Goal: Transaction & Acquisition: Download file/media

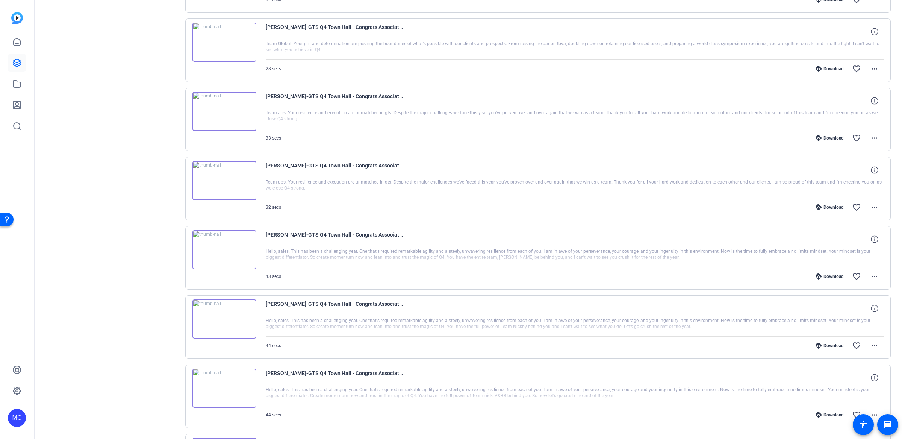
scroll to position [219, 0]
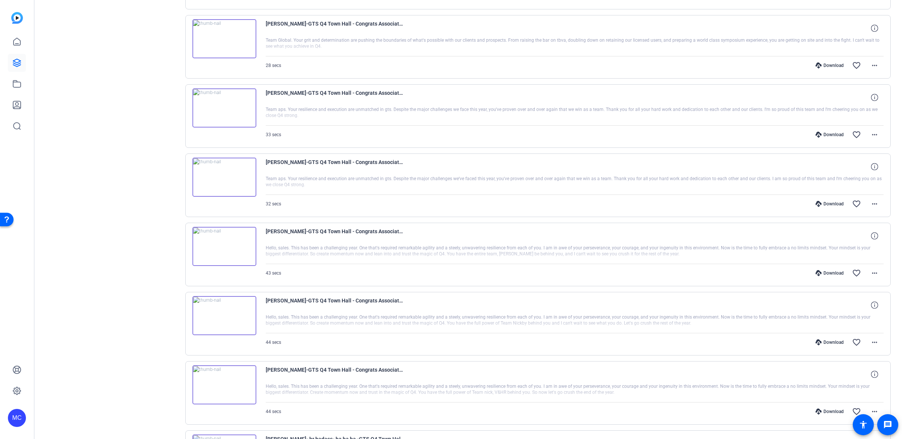
click at [580, 50] on div at bounding box center [575, 46] width 618 height 19
click at [871, 203] on mat-icon "more_horiz" at bounding box center [874, 203] width 9 height 9
click at [862, 236] on span "Download MP4" at bounding box center [850, 236] width 45 height 9
click at [870, 136] on mat-icon "more_horiz" at bounding box center [874, 134] width 9 height 9
click at [864, 168] on span "Download MP4" at bounding box center [850, 167] width 45 height 9
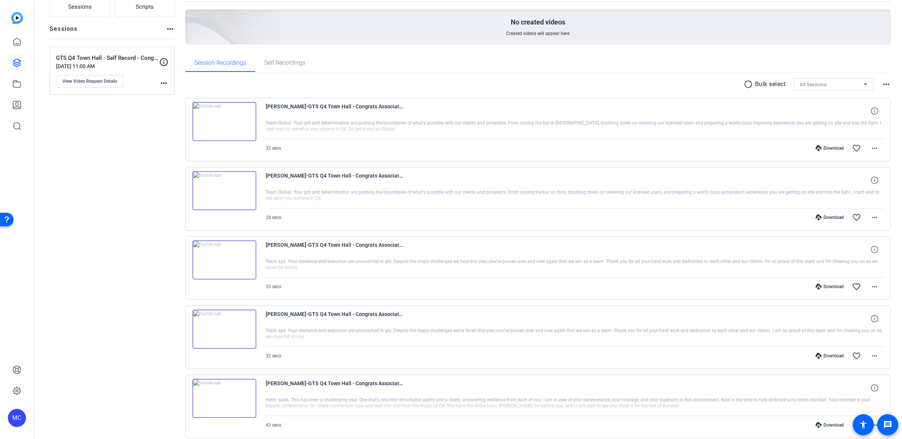
scroll to position [67, 0]
click at [895, 146] on div "Sessions Scripts Sessions more_horiz GTS Q4 Town Hall - Self Record - Congrats …" at bounding box center [468, 404] width 867 height 853
click at [870, 215] on mat-icon "more_horiz" at bounding box center [874, 217] width 9 height 9
click at [854, 249] on span "Download MP4" at bounding box center [850, 251] width 45 height 9
click at [874, 151] on span at bounding box center [875, 149] width 18 height 18
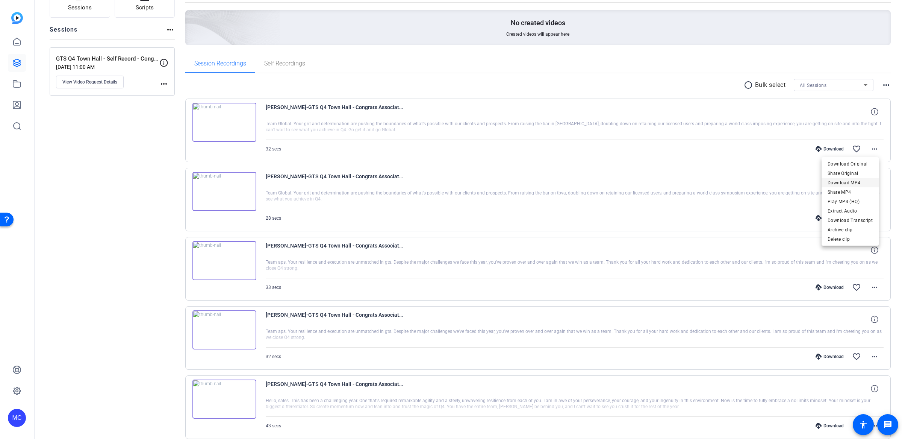
click at [858, 183] on span "Download MP4" at bounding box center [850, 182] width 45 height 9
